Goal: Check status: Check status

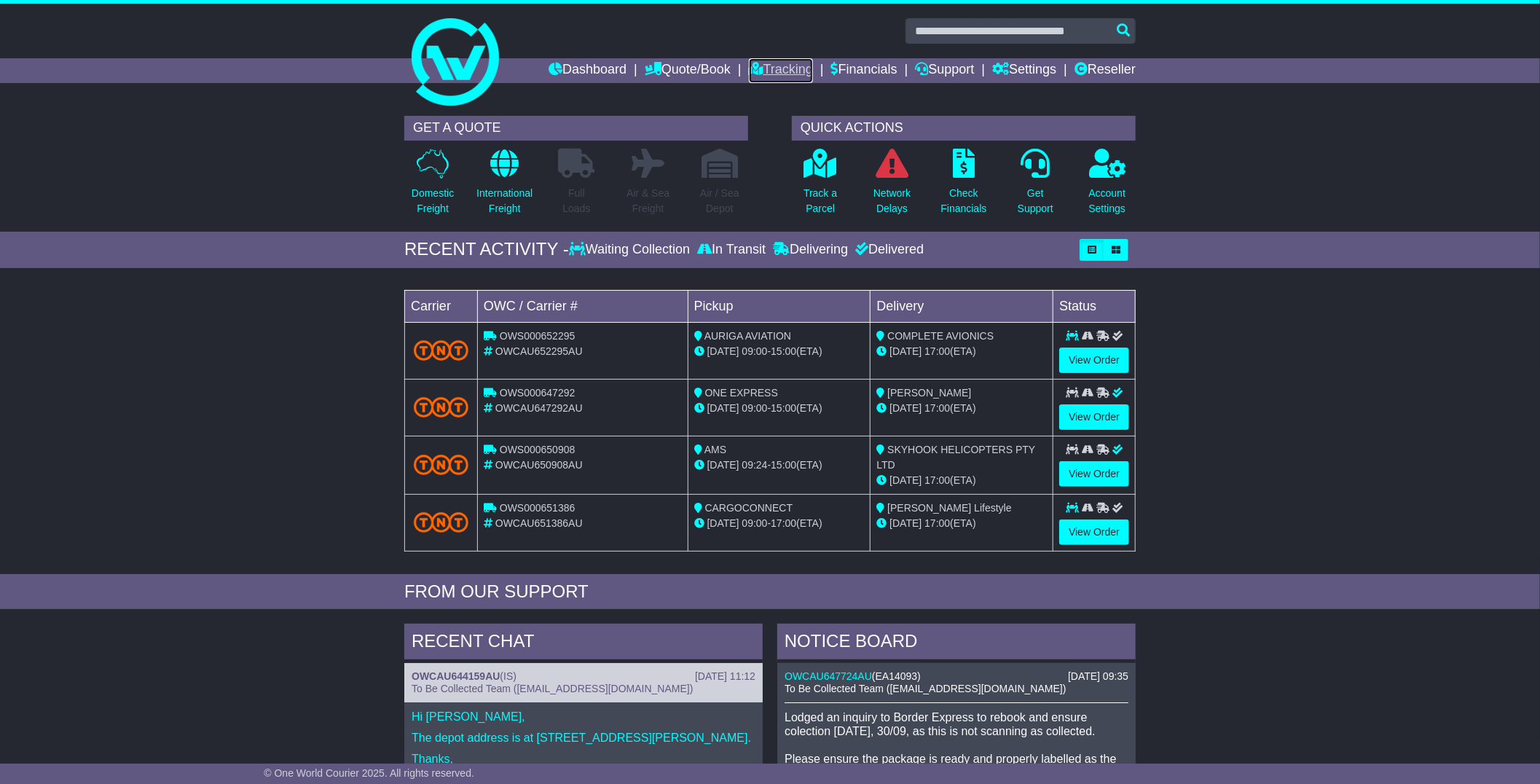
click at [763, 70] on link "Tracking" at bounding box center [781, 70] width 64 height 25
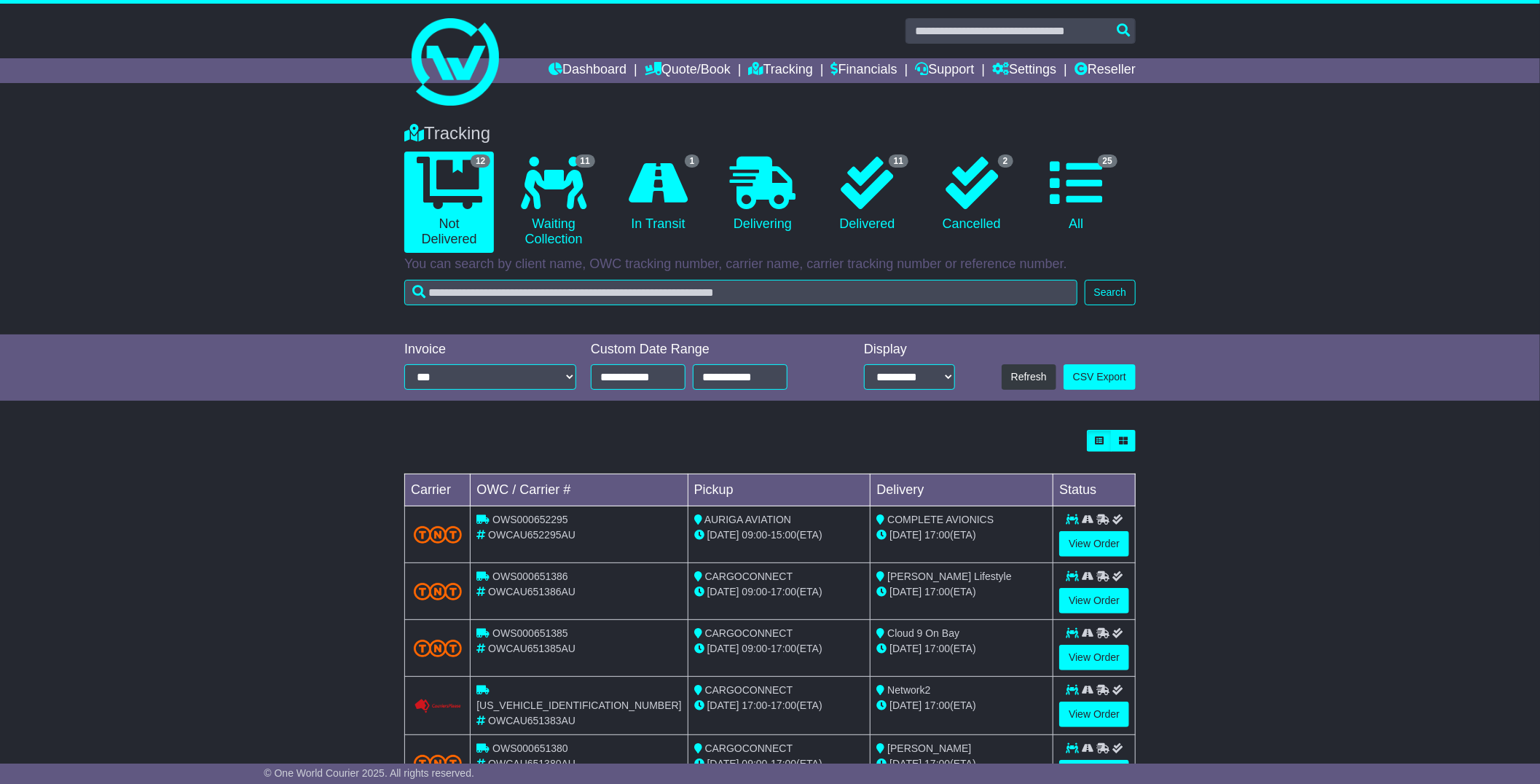
click at [1315, 566] on div "Loading... No bookings found Carrier OWC / Carrier # Pickup Delivery Status OWS…" at bounding box center [770, 736] width 1540 height 628
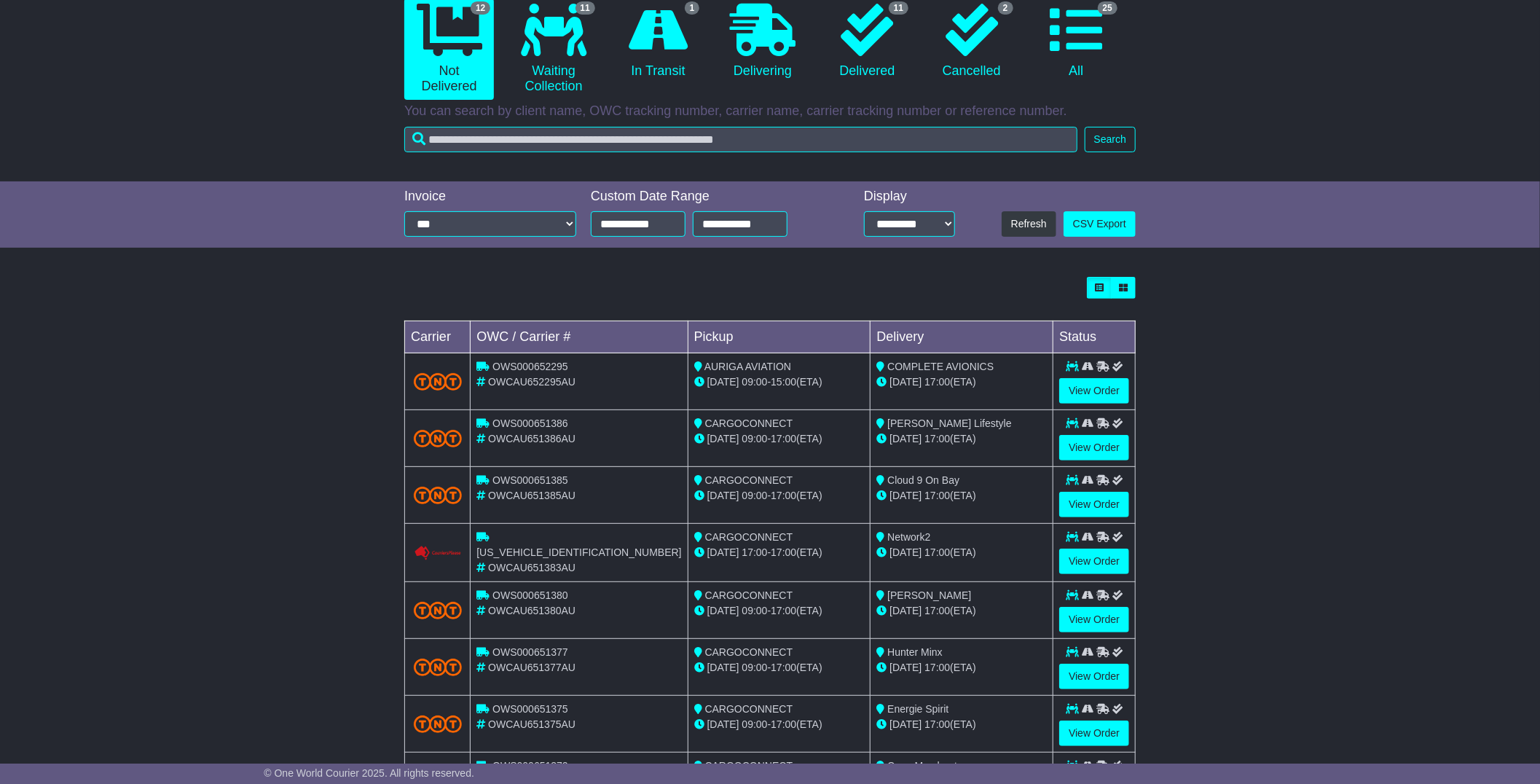
scroll to position [162, 0]
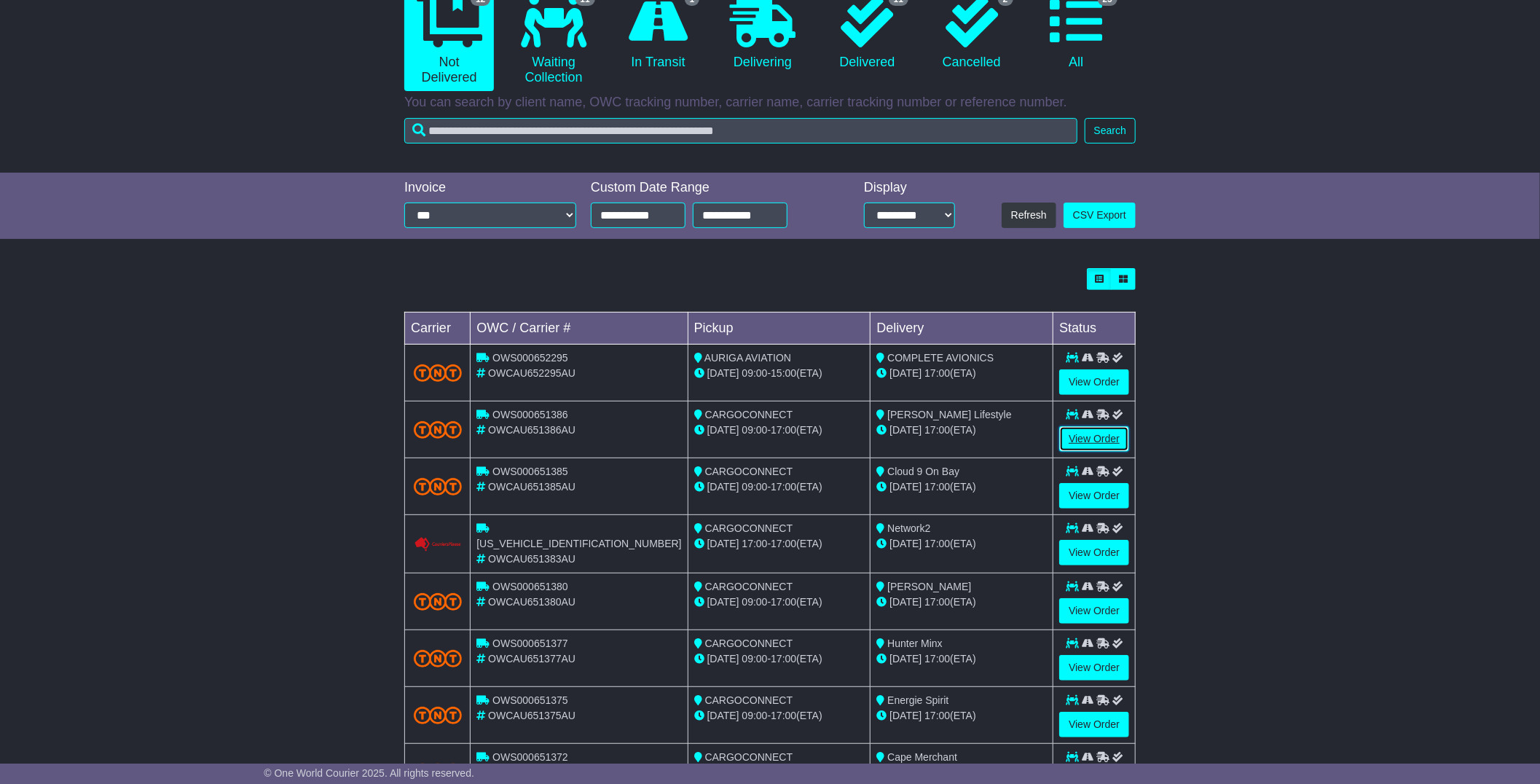
click at [1094, 438] on link "View Order" at bounding box center [1094, 439] width 70 height 26
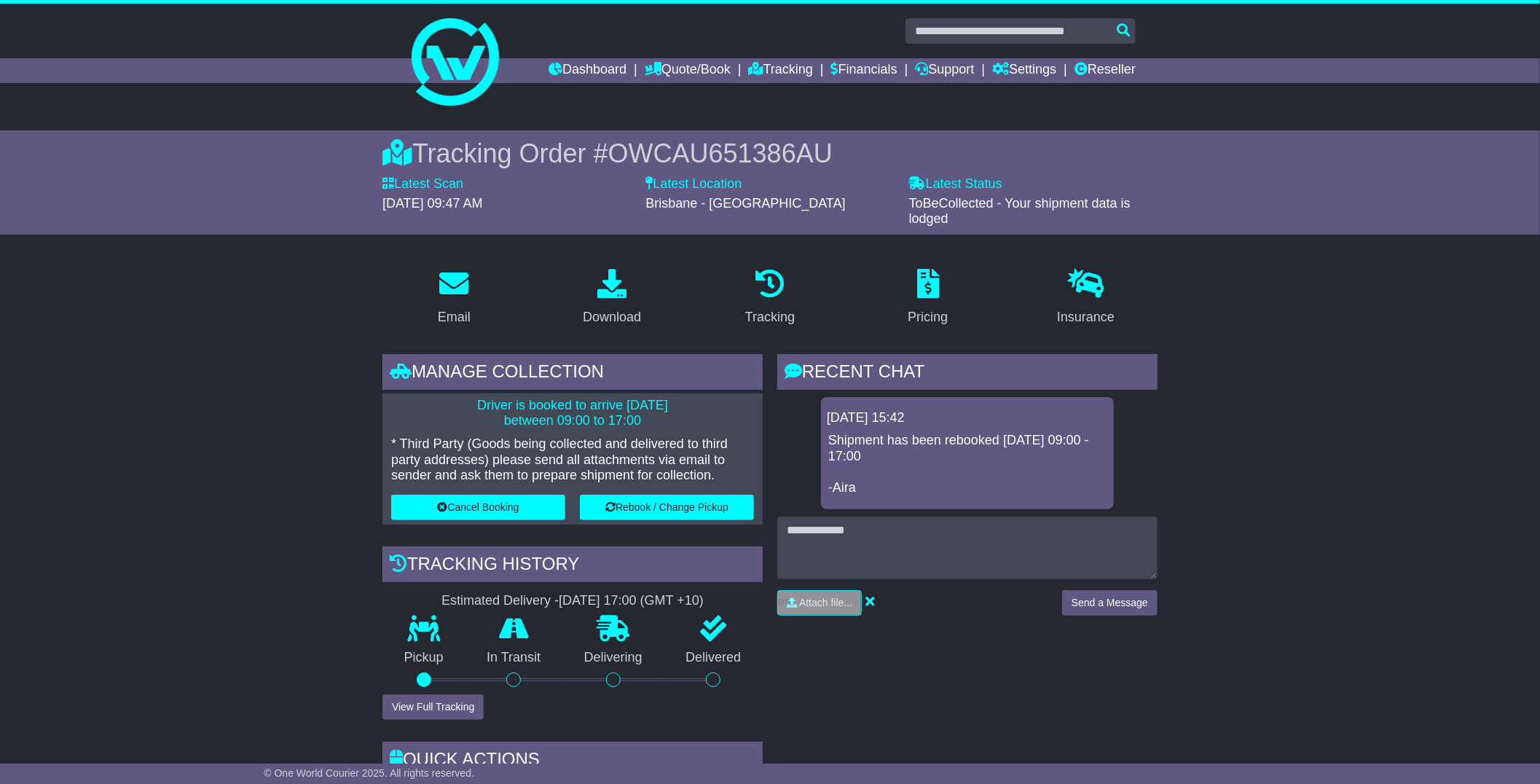
click at [733, 158] on span "OWCAU651386AU" at bounding box center [720, 153] width 224 height 30
copy span "OWCAU651386AU"
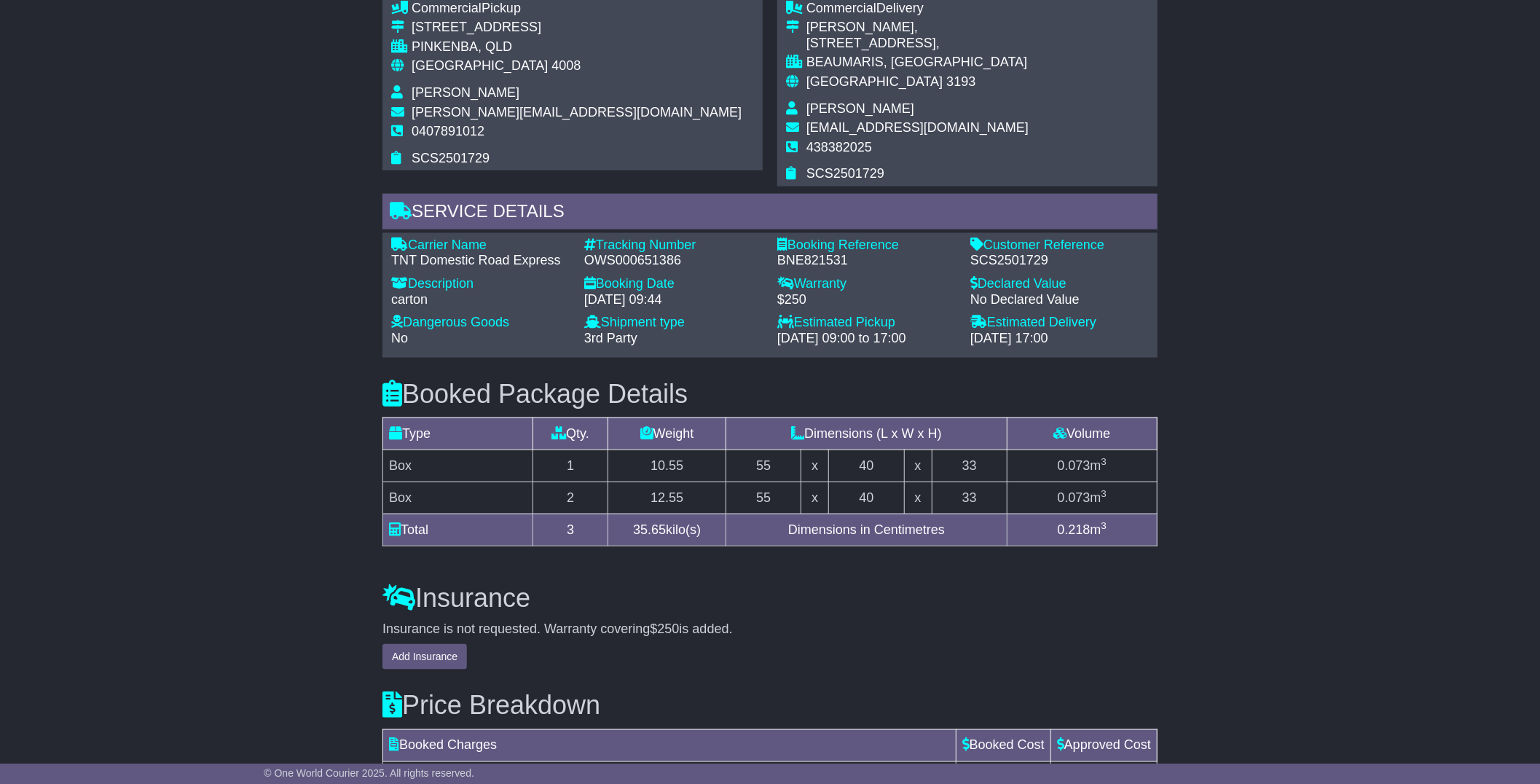
scroll to position [890, 0]
